Goal: Transaction & Acquisition: Purchase product/service

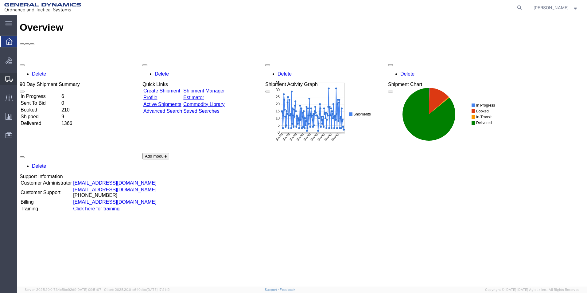
click at [0, 0] on span "Create Shipment" at bounding box center [0, 0] width 0 height 0
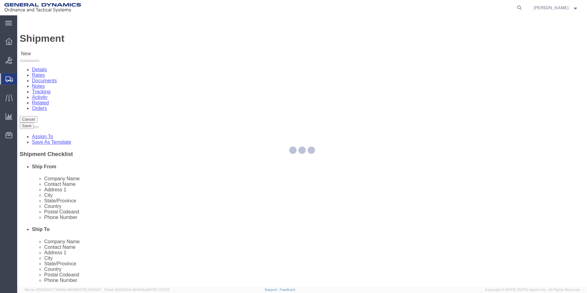
select select
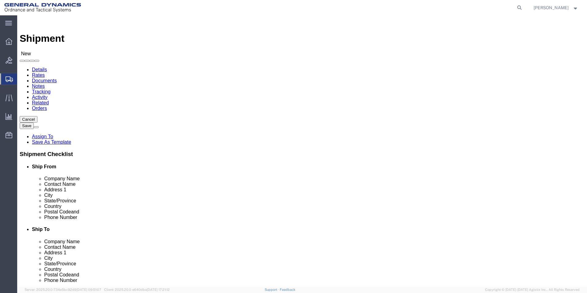
select select "MYPROFILE"
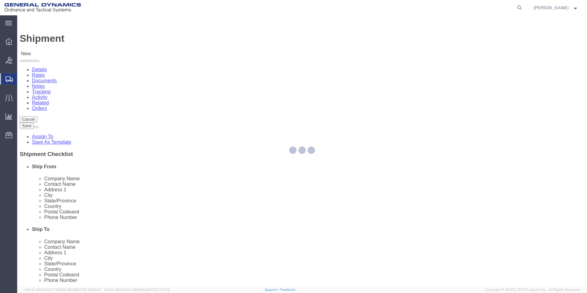
select select "PA"
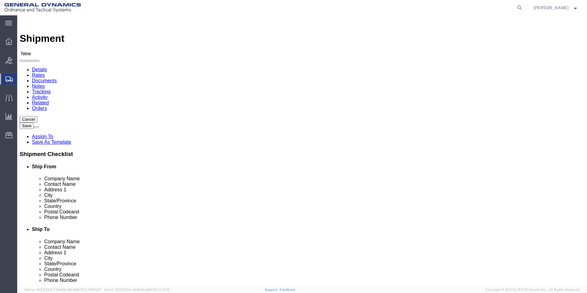
click input "text"
type input "Laboratory Testing"
click p "- LABORATORY TESTING INC. - ([PERSON_NAME]) [STREET_ADDRESS]"
select select "PA"
type input "LABORATORY TESTING INC."
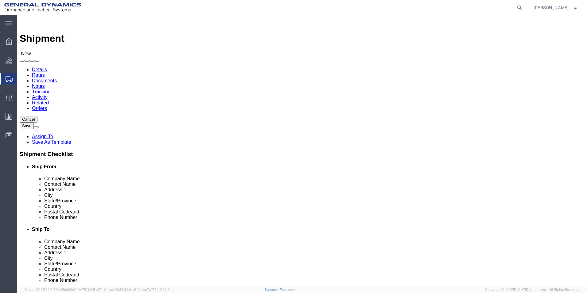
click input "text"
drag, startPoint x: 317, startPoint y: 206, endPoint x: 318, endPoint y: 212, distance: 6.0
click input "*[PHONE_NUMBER]"
type input "[PHONE_NUMBER]"
click input "text"
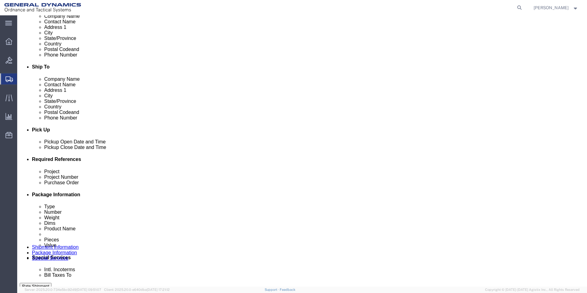
scroll to position [164, 0]
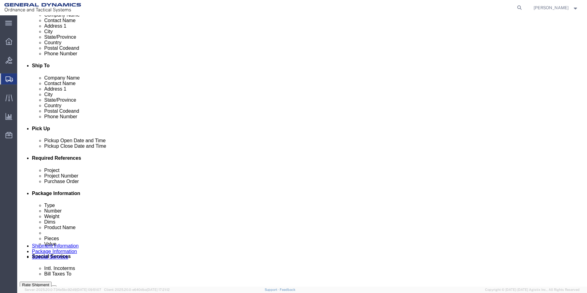
type input "2254"
click div "[DATE] 5:00 PM"
click input "5:00 PM"
type input "9:00 AM"
click button "Apply"
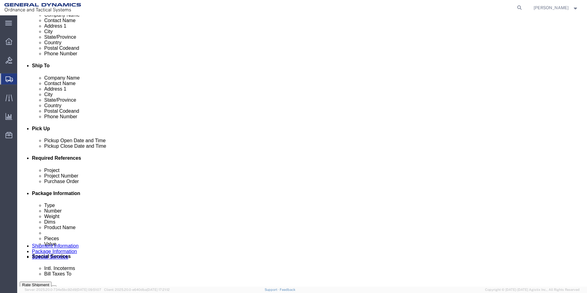
click div "[DATE] 10:00 AM"
type input "3:00 PM"
click button "Apply"
click input "text"
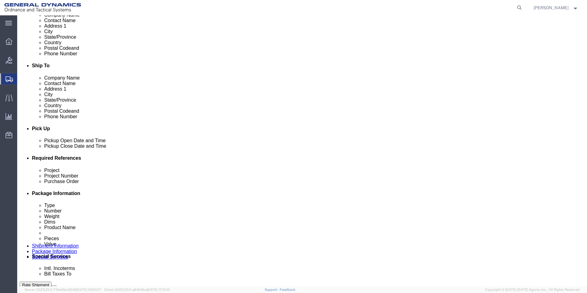
type input "122906 &122903"
click input "text"
type input "[DATE]"
click input "text"
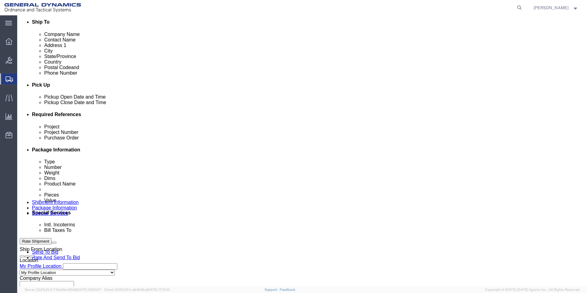
scroll to position [256, 0]
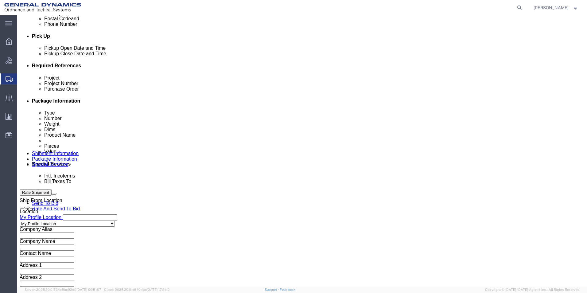
type input "81 mm"
click button "Continue"
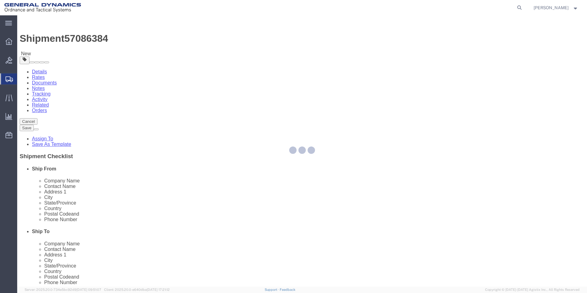
select select "CBOX"
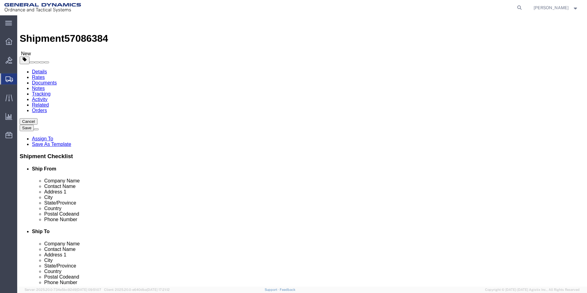
click input "text"
type input "11.50"
click input "text"
type input "11.50"
click input "text"
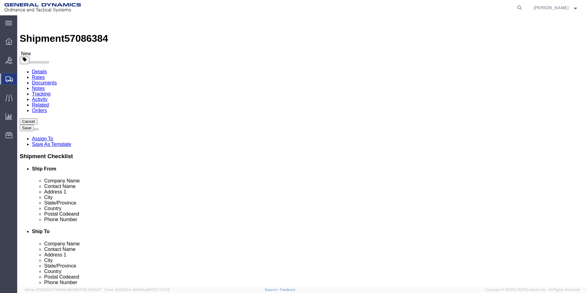
type input "5.00"
drag, startPoint x: 97, startPoint y: 143, endPoint x: 58, endPoint y: 156, distance: 41.3
click div "Package Type Select Bale(s) Basket(s) Bolt(s) Bottle(s) Buckets Bulk Bundle(s) …"
type input "15.00"
click link "Add Content"
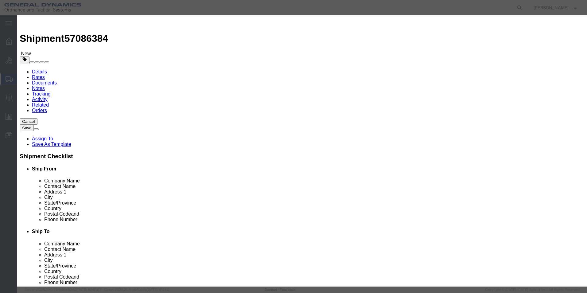
drag, startPoint x: 184, startPoint y: 48, endPoint x: 180, endPoint y: 75, distance: 27.0
click input "text"
type input "81 mm M 821 tensile bars"
click textarea
type textarea "81 mm M 821 Tensile bars"
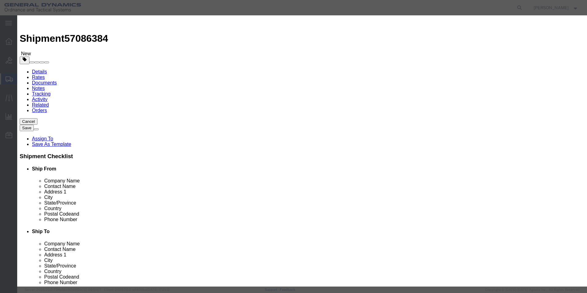
drag, startPoint x: 184, startPoint y: 59, endPoint x: 169, endPoint y: 62, distance: 15.0
click div "Pieces 0 Select Bag Barrels 100Board Feet Bottle Box Blister Pack Carats Can Ca…"
type input "2"
click input "text"
type input "2532.00"
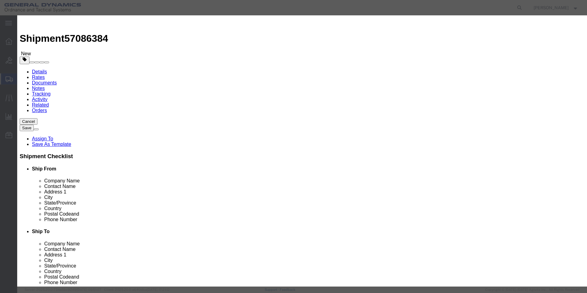
click select "Select 50 55 60 65 70 85 92.5 100 125 175 250 300 400"
select select "50"
click select "Select 50 55 60 65 70 85 92.5 100 125 175 250 300 400"
click button "Save & Close"
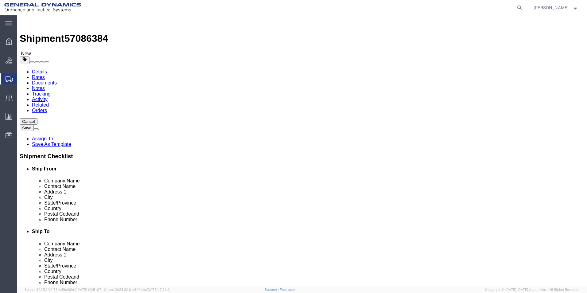
click button "Continue"
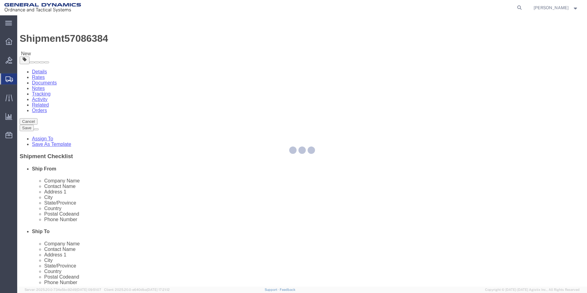
select select
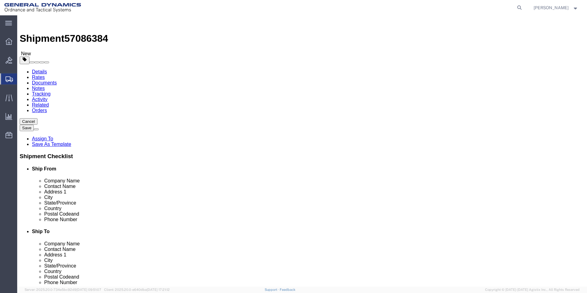
click button "Rate Shipment"
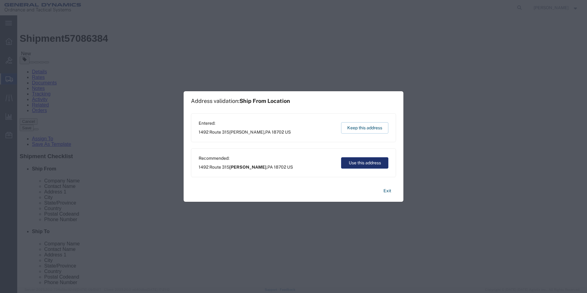
click at [365, 162] on button "Use this address" at bounding box center [364, 162] width 47 height 11
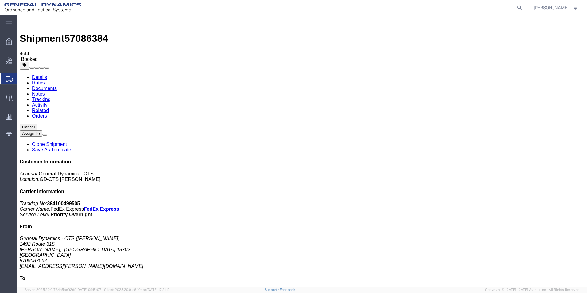
click at [38, 75] on link "Details" at bounding box center [39, 77] width 15 height 5
click link "Schedule pickup request"
